Goal: Task Accomplishment & Management: Manage account settings

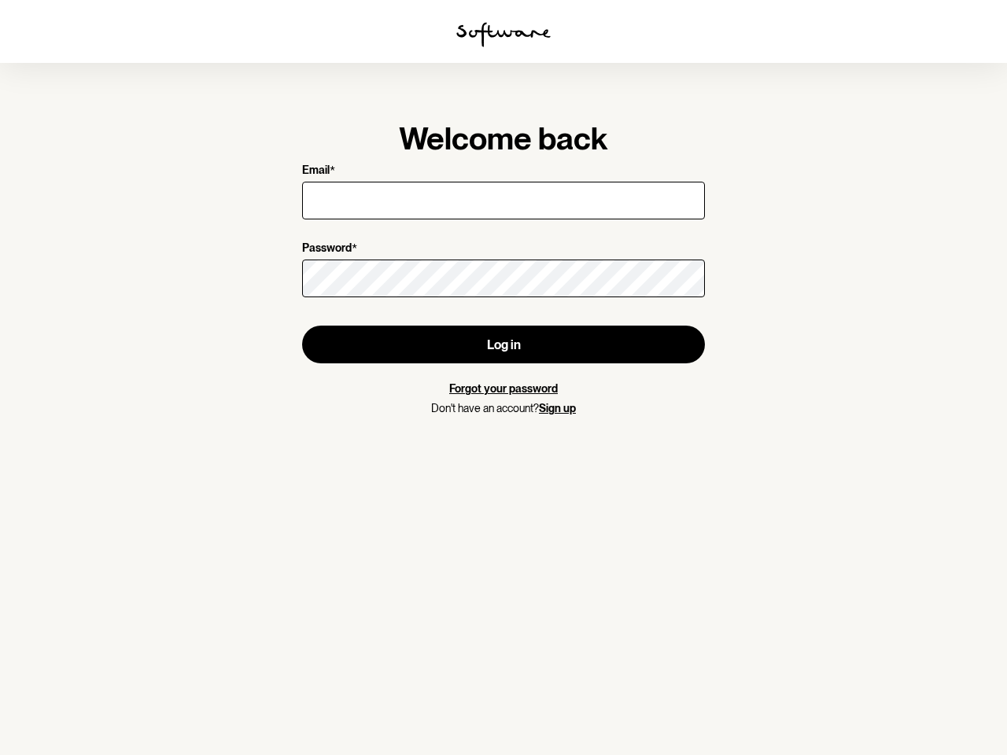
click at [503, 35] on img at bounding box center [503, 34] width 94 height 25
